Goal: Task Accomplishment & Management: Manage account settings

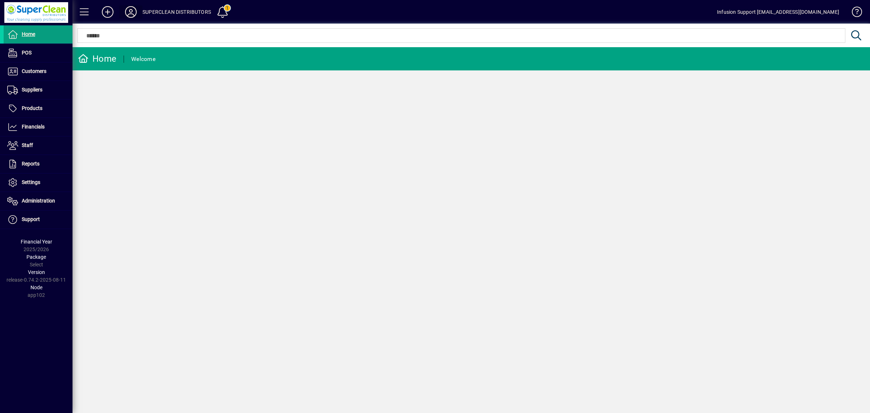
click at [134, 12] on icon at bounding box center [131, 12] width 15 height 12
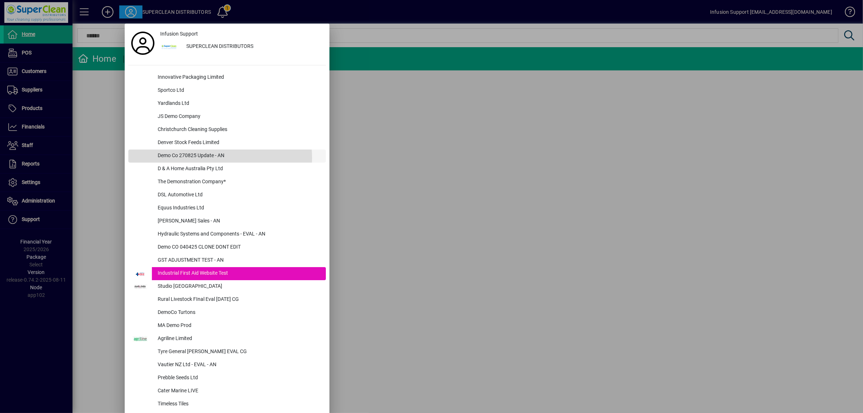
click at [200, 158] on div "Demo Co 270825 Update - AN" at bounding box center [239, 155] width 174 height 13
